Goal: Task Accomplishment & Management: Manage account settings

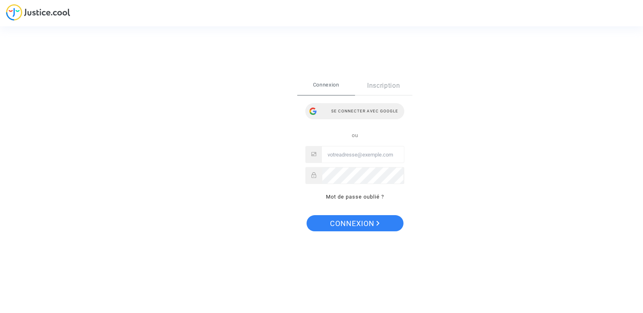
click at [352, 109] on div "Se connecter avec Google" at bounding box center [354, 111] width 99 height 16
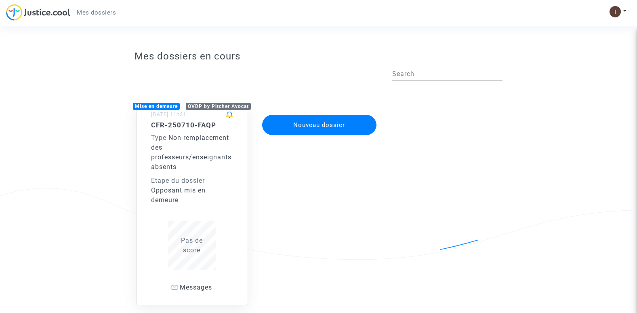
scroll to position [49, 0]
